Goal: Task Accomplishment & Management: Complete application form

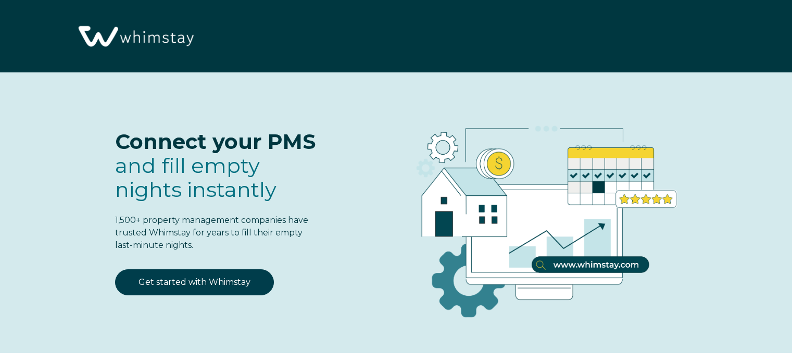
select select "ZA"
select select "Standard"
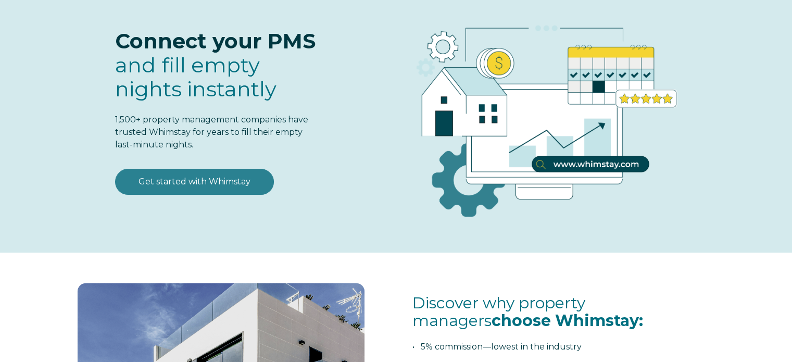
scroll to position [103, 0]
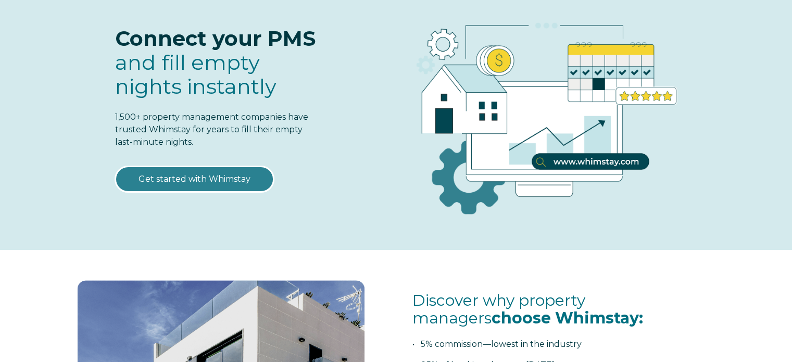
click at [217, 181] on link "Get started with Whimstay" at bounding box center [194, 179] width 159 height 26
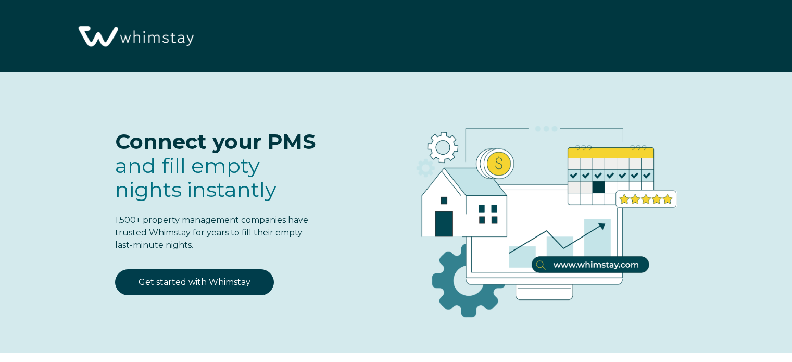
select select "ZA"
select select "Standard"
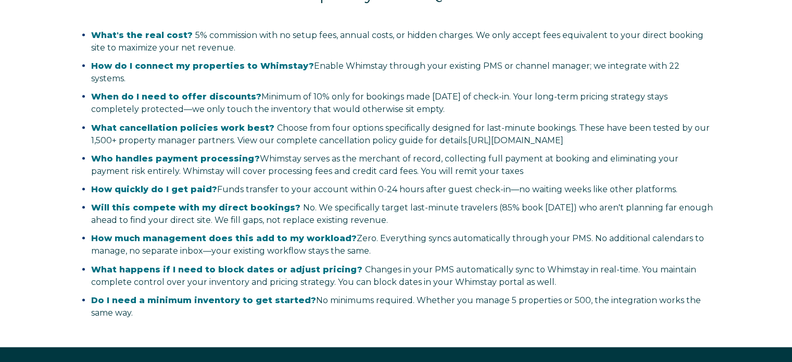
scroll to position [2166, 0]
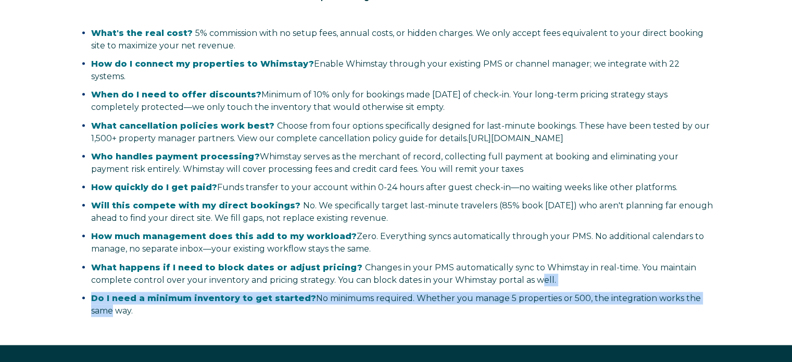
drag, startPoint x: 713, startPoint y: 293, endPoint x: 542, endPoint y: 278, distance: 171.9
click at [542, 278] on ul "What's the real cost? 5% commission with no setup fees, annual costs, or hidden…" at bounding box center [397, 172] width 649 height 290
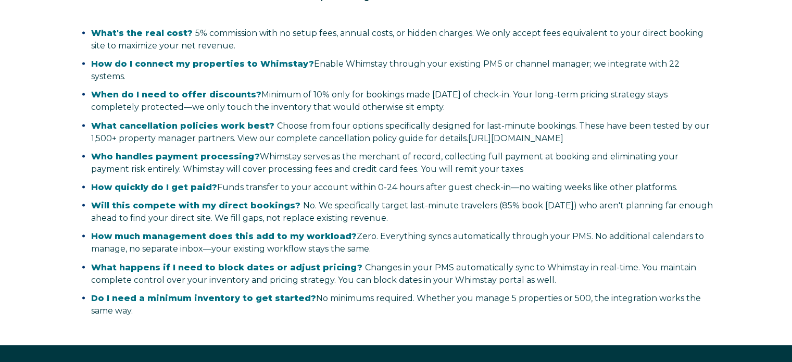
click at [223, 307] on li "Do I need a minimum inventory to get started? No minimums required. Whether you…" at bounding box center [403, 304] width 625 height 25
drag, startPoint x: 150, startPoint y: 306, endPoint x: 94, endPoint y: 265, distance: 69.3
click at [94, 265] on ul "What's the real cost? 5% commission with no setup fees, annual costs, or hidden…" at bounding box center [397, 172] width 649 height 290
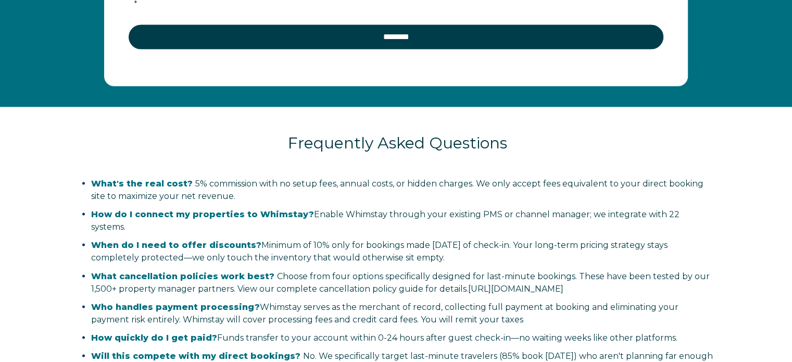
scroll to position [1957, 0]
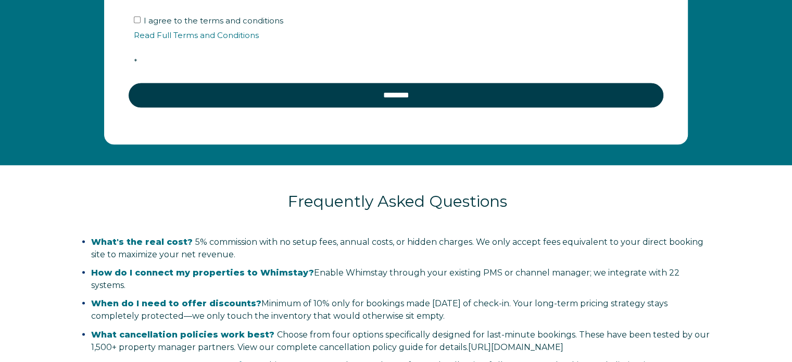
click at [92, 237] on span "What's the real cost?" at bounding box center [142, 241] width 102 height 10
copy ul "Lore'i dol sita cons? 7% adipiscing elit se doeiu temp, incidi utlab, et dolore…"
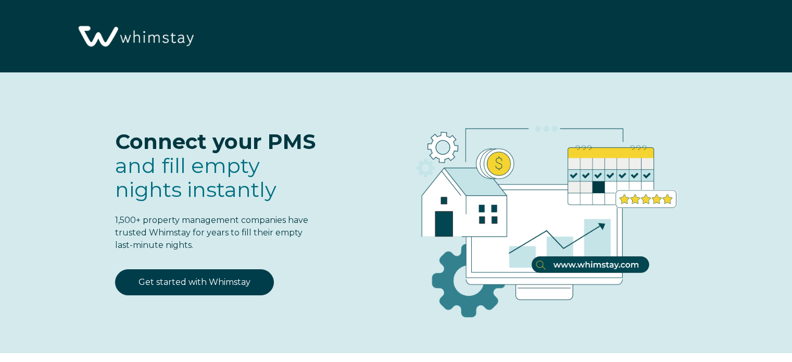
select select "ZA"
select select "Standard"
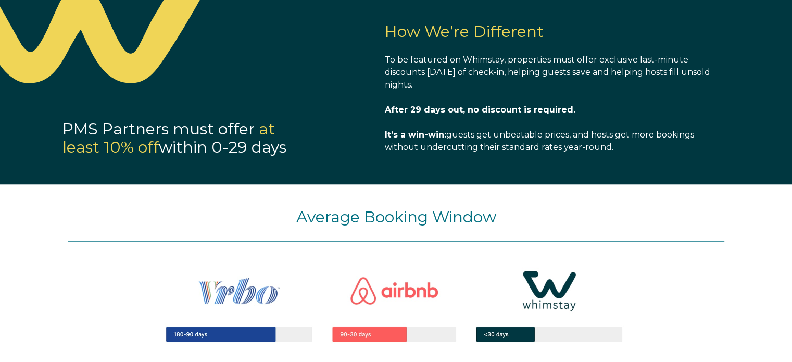
scroll to position [962, 0]
